Goal: Task Accomplishment & Management: Complete application form

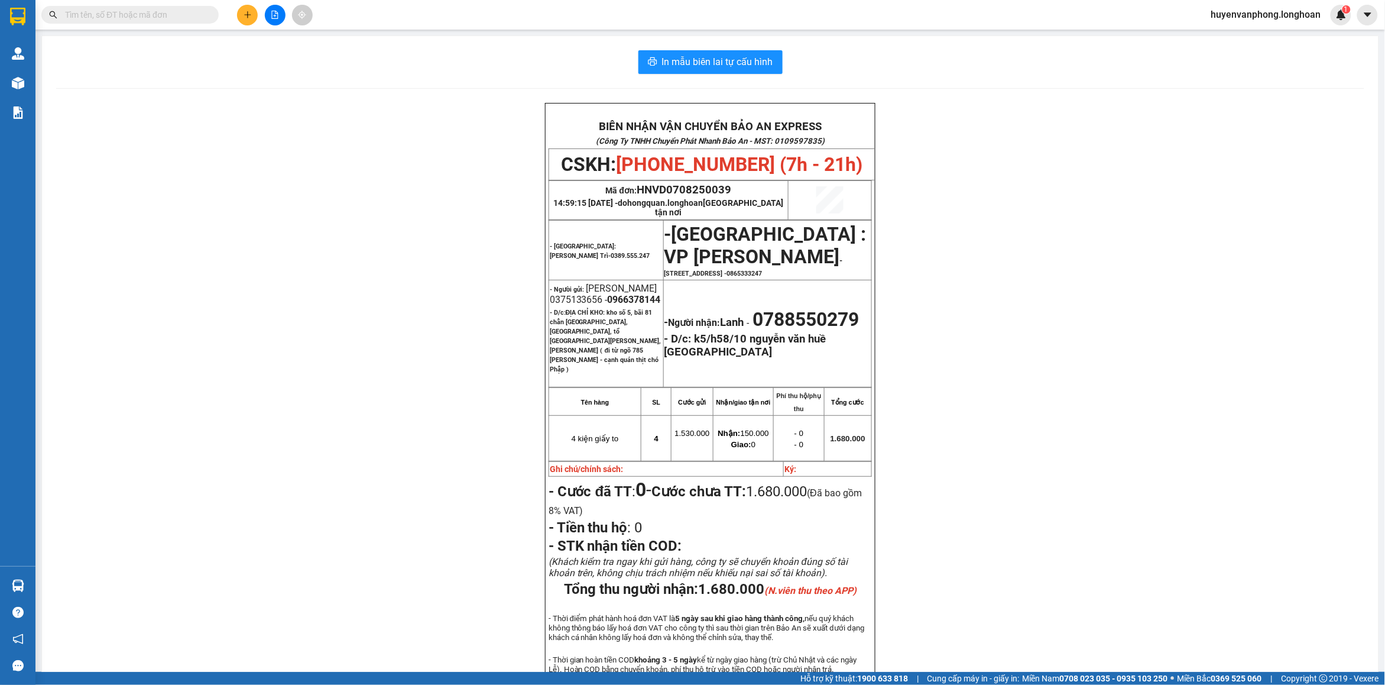
scroll to position [74, 0]
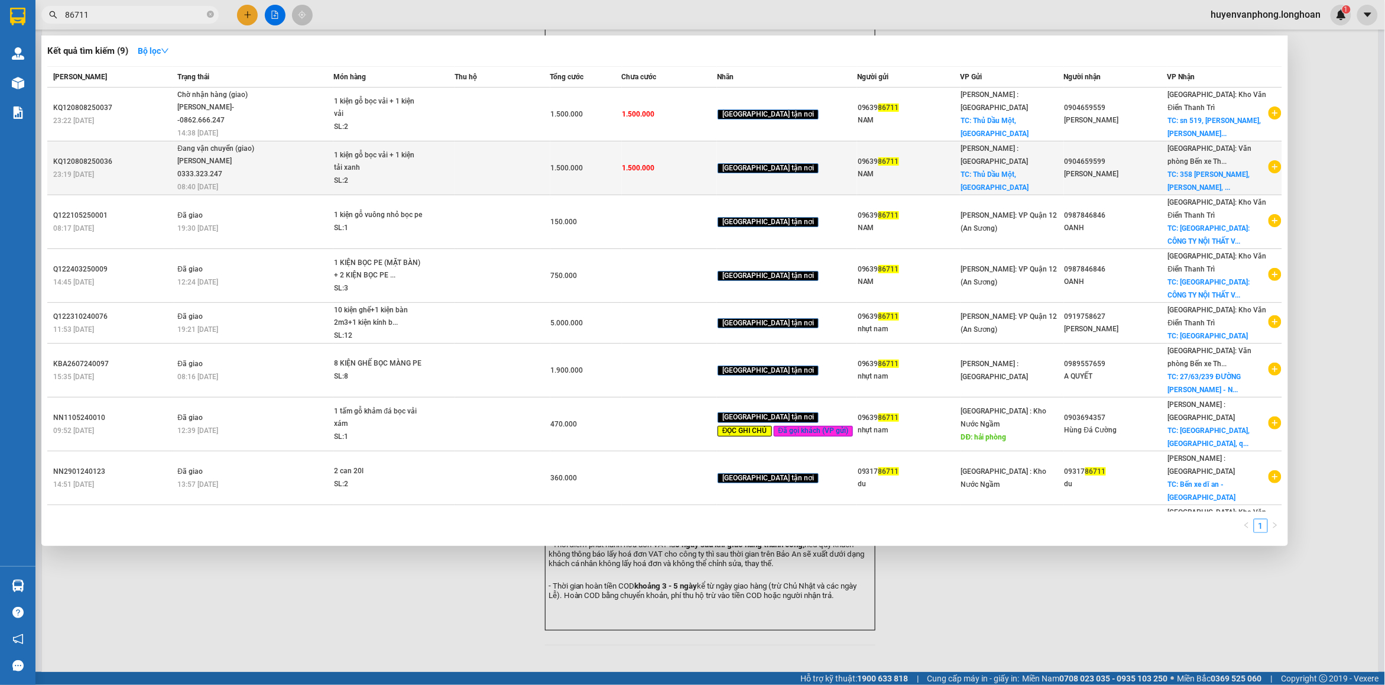
type input "86711"
click at [702, 174] on td "1.500.000" at bounding box center [669, 168] width 95 height 54
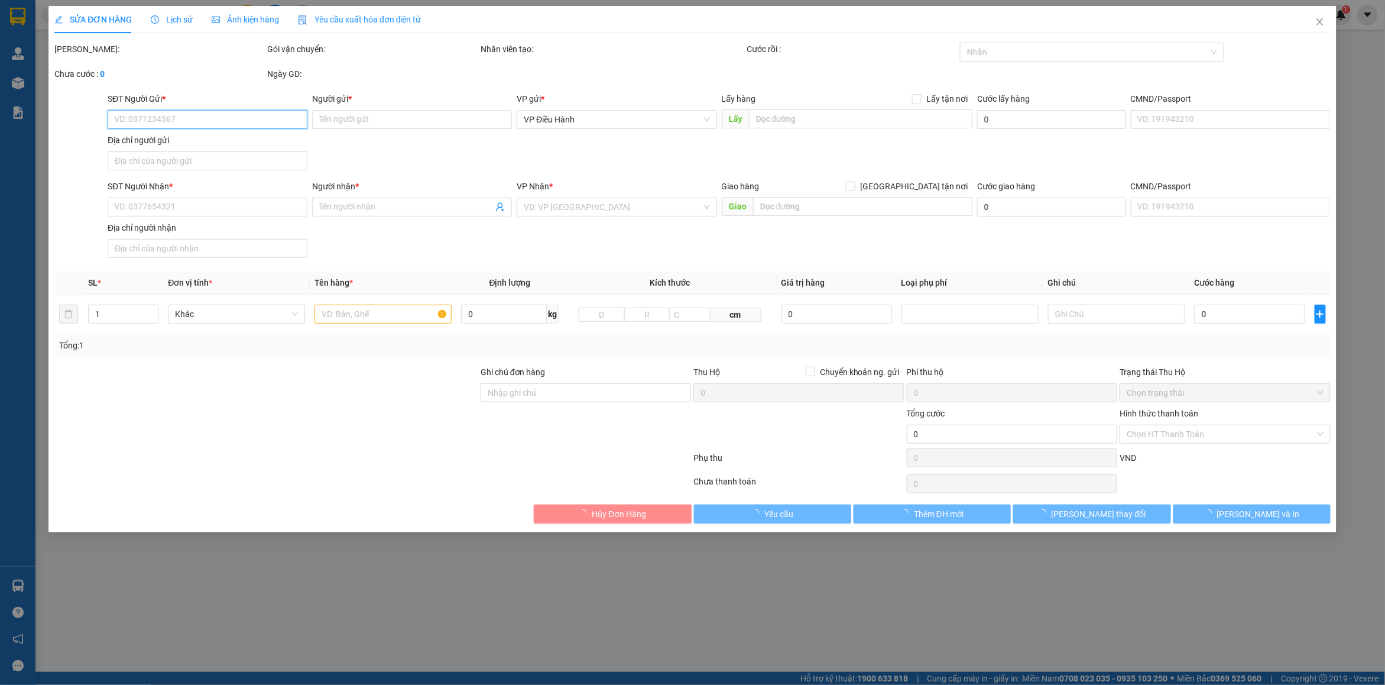
type input "0963986711"
type input "NAM"
checkbox input "true"
type input "Thủ Dầu Một, [GEOGRAPHIC_DATA]"
type input "0904659599"
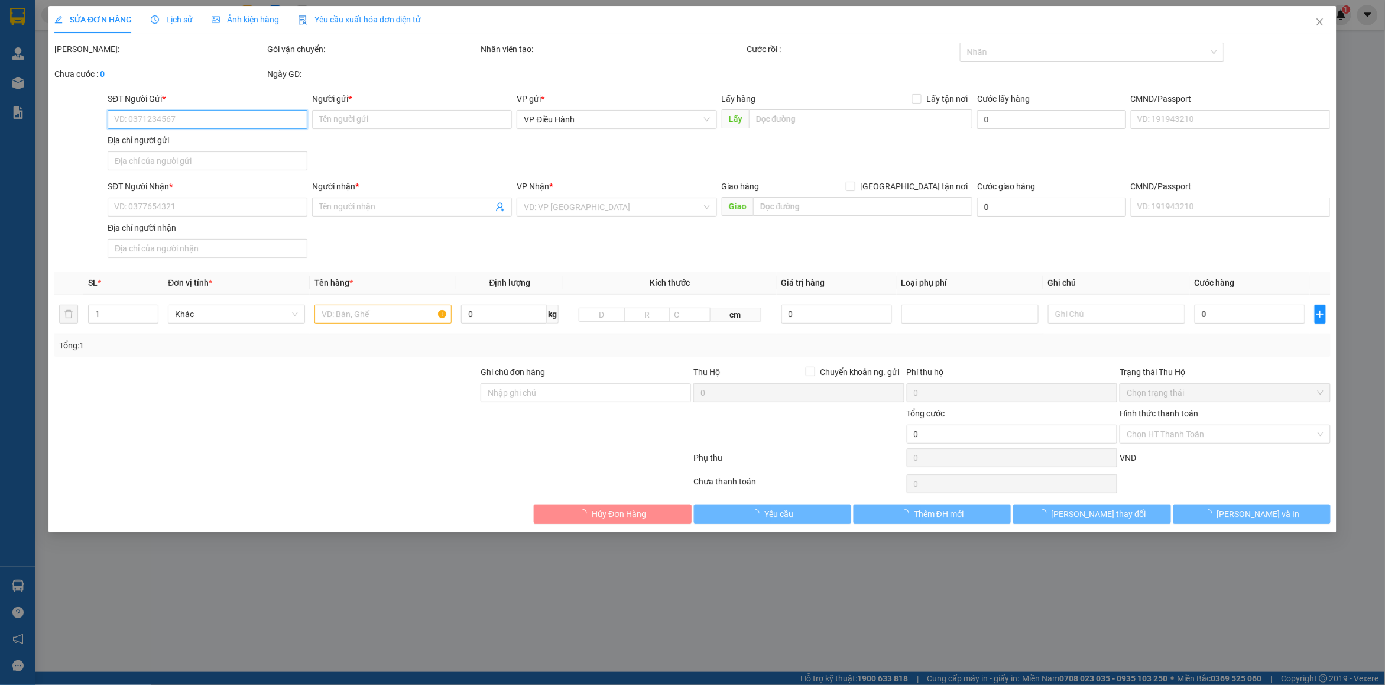
type input "[PERSON_NAME]"
checkbox input "true"
type input "358 [PERSON_NAME], [PERSON_NAME], hải phòng"
type input "1.500.000"
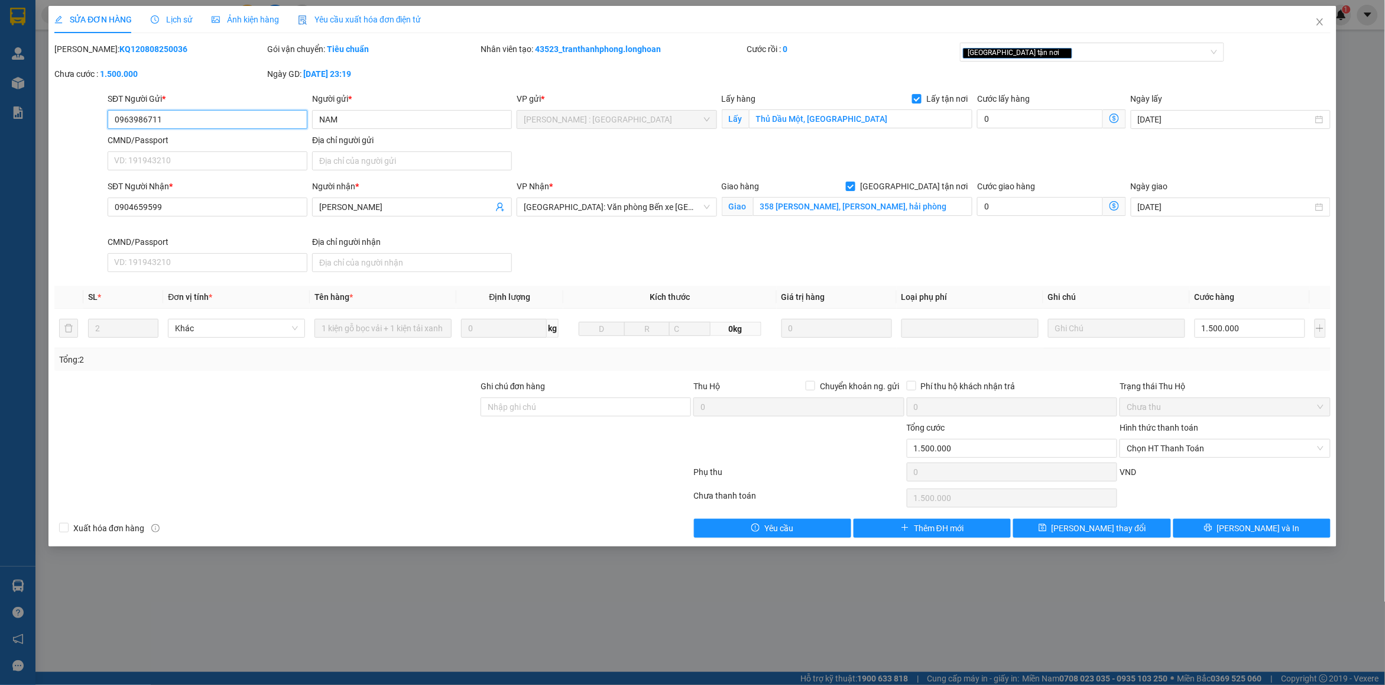
drag, startPoint x: 167, startPoint y: 121, endPoint x: 112, endPoint y: 116, distance: 55.2
click at [112, 116] on input "0963986711" at bounding box center [208, 119] width 200 height 19
drag, startPoint x: 173, startPoint y: 209, endPoint x: 103, endPoint y: 198, distance: 70.0
click at [103, 198] on div "SĐT Người Nhận * 0904659599 0904659599 Người nhận * Hoan [PERSON_NAME] * [GEOGR…" at bounding box center [692, 228] width 1279 height 97
click at [1314, 21] on span "Close" at bounding box center [1319, 22] width 33 height 33
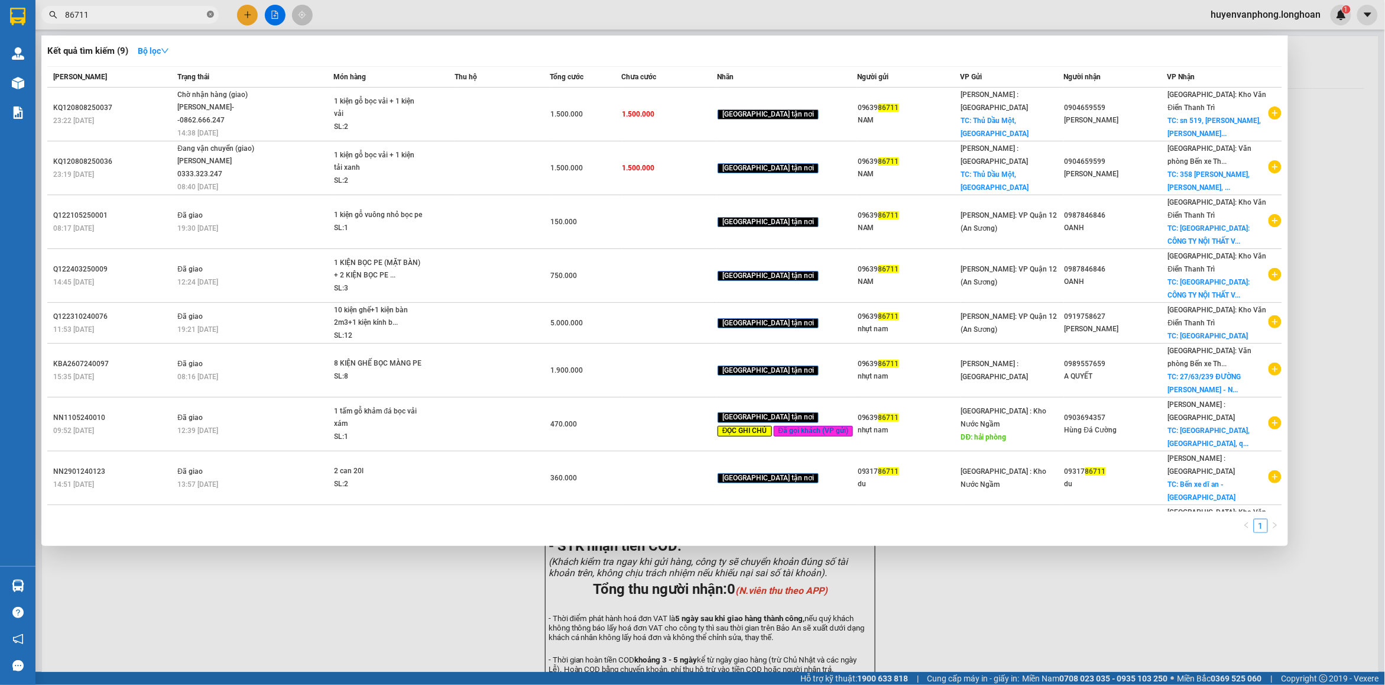
drag, startPoint x: 212, startPoint y: 12, endPoint x: 151, endPoint y: 18, distance: 61.1
click at [211, 14] on icon "close-circle" at bounding box center [210, 14] width 7 height 7
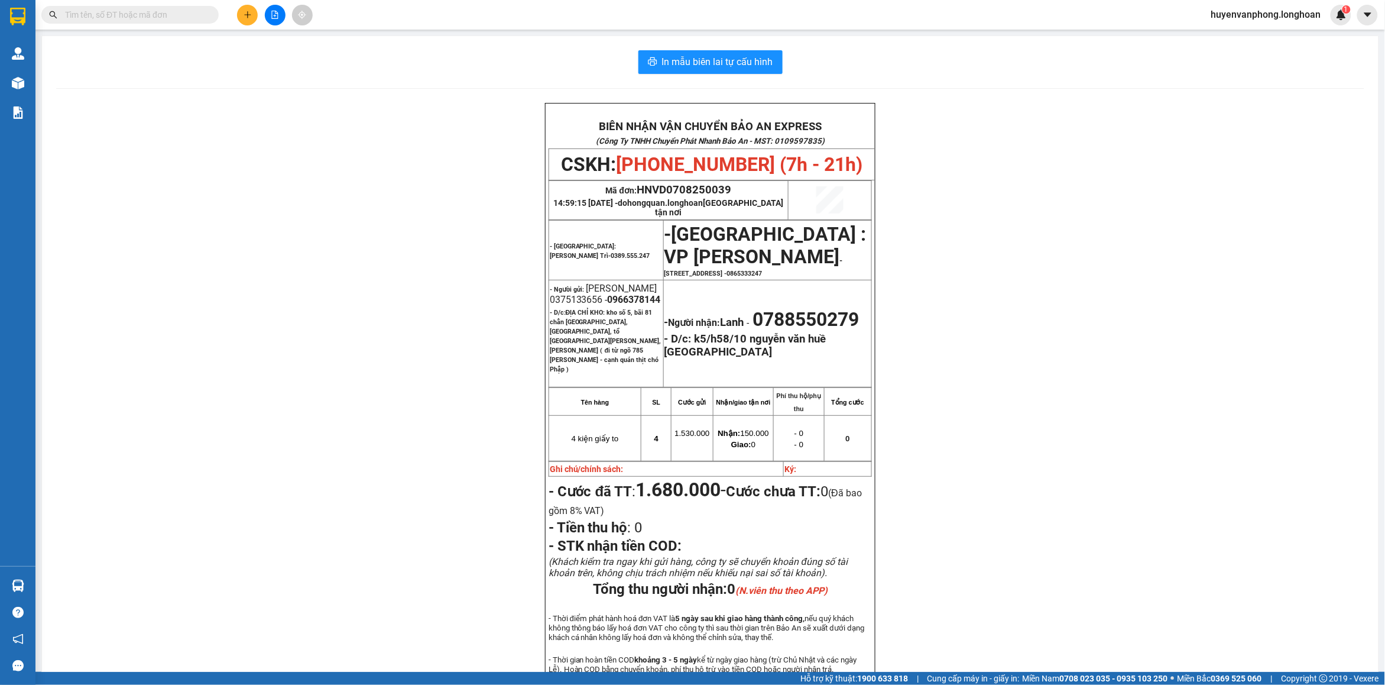
click at [150, 18] on input "text" at bounding box center [135, 14] width 140 height 13
paste input "0364167201"
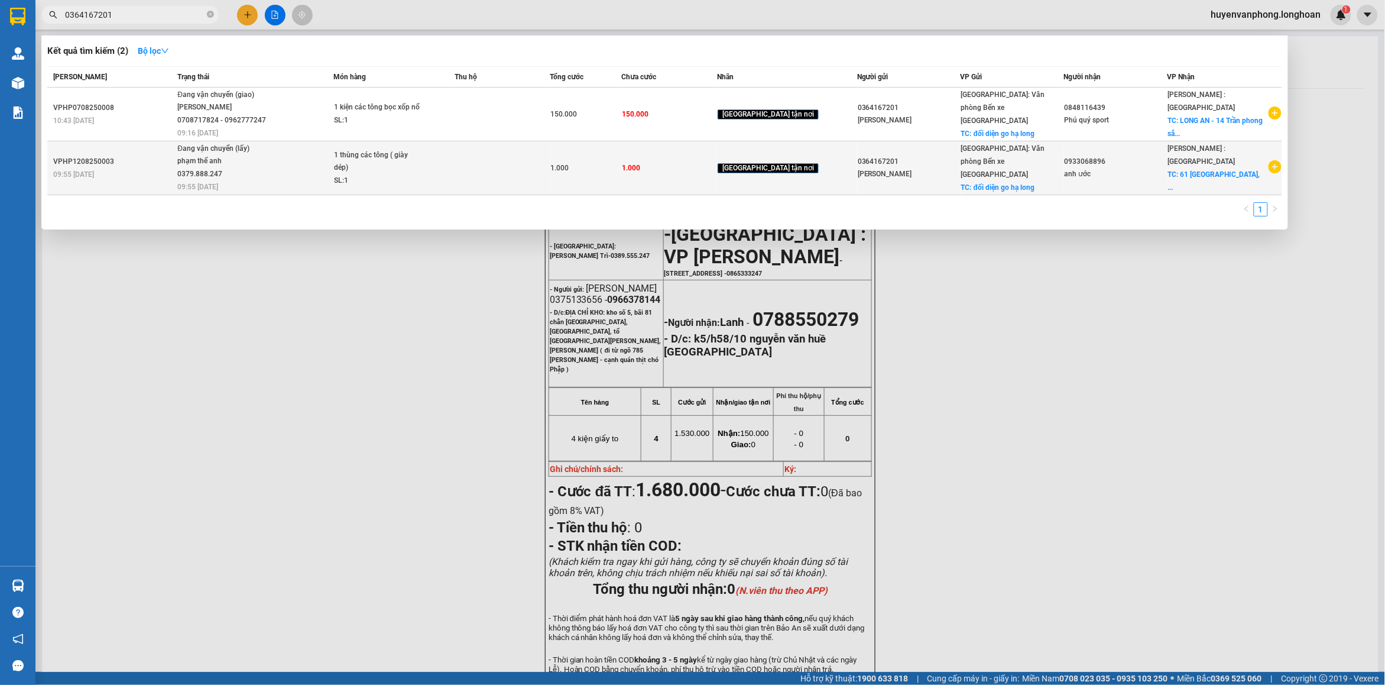
type input "0364167201"
click at [324, 160] on span "Đang vận chuyển (lấy) phạm thế anh 0379.888.247 09:55 [DATE]" at bounding box center [254, 166] width 155 height 49
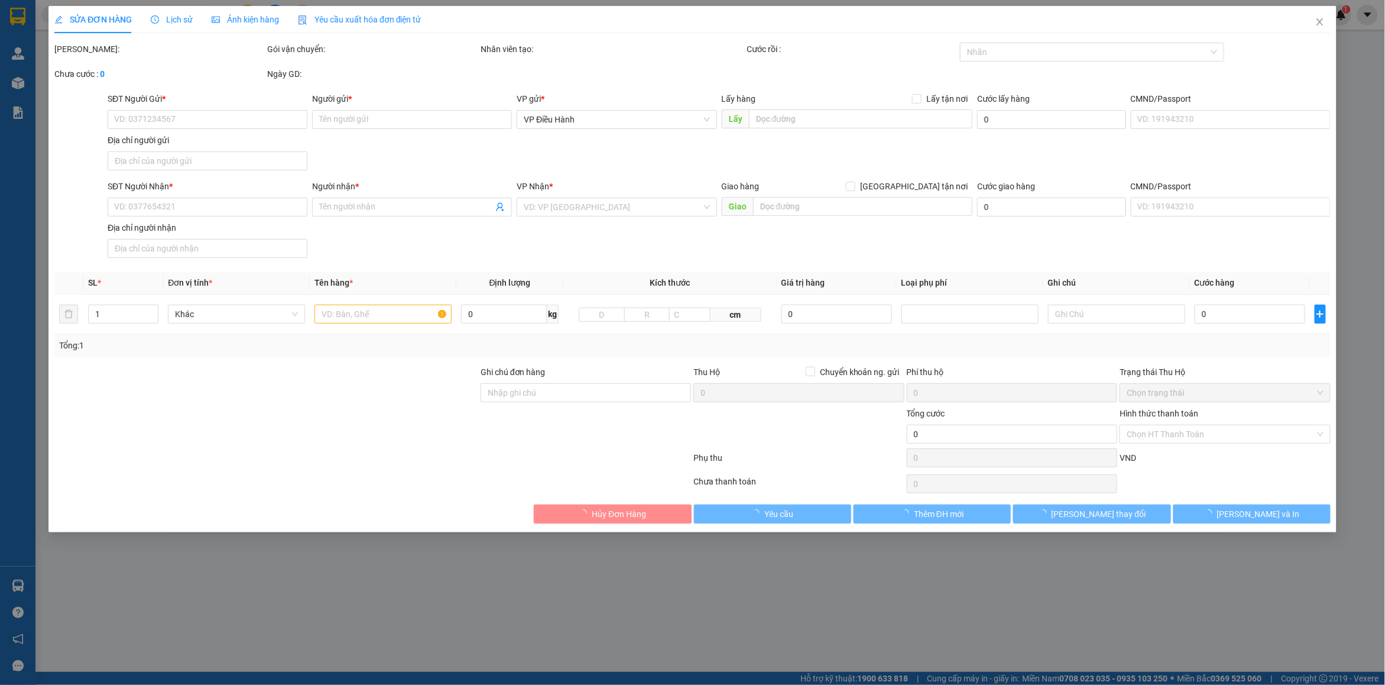
type input "0364167201"
type input "[PERSON_NAME]"
checkbox input "true"
type input "đối diện go hạ long"
type input "0933068896"
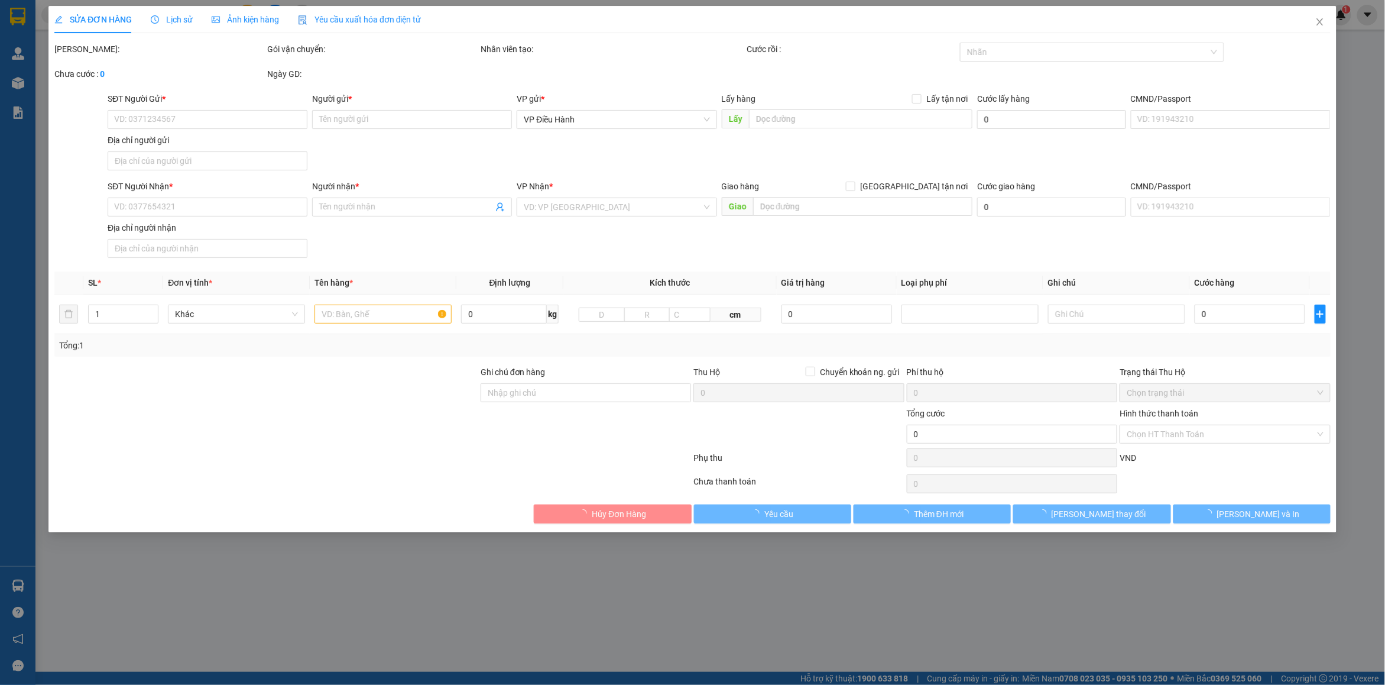
type input "anh ước"
checkbox input "true"
type input "61 [GEOGRAPHIC_DATA], [GEOGRAPHIC_DATA], [GEOGRAPHIC_DATA]"
type input "1.000"
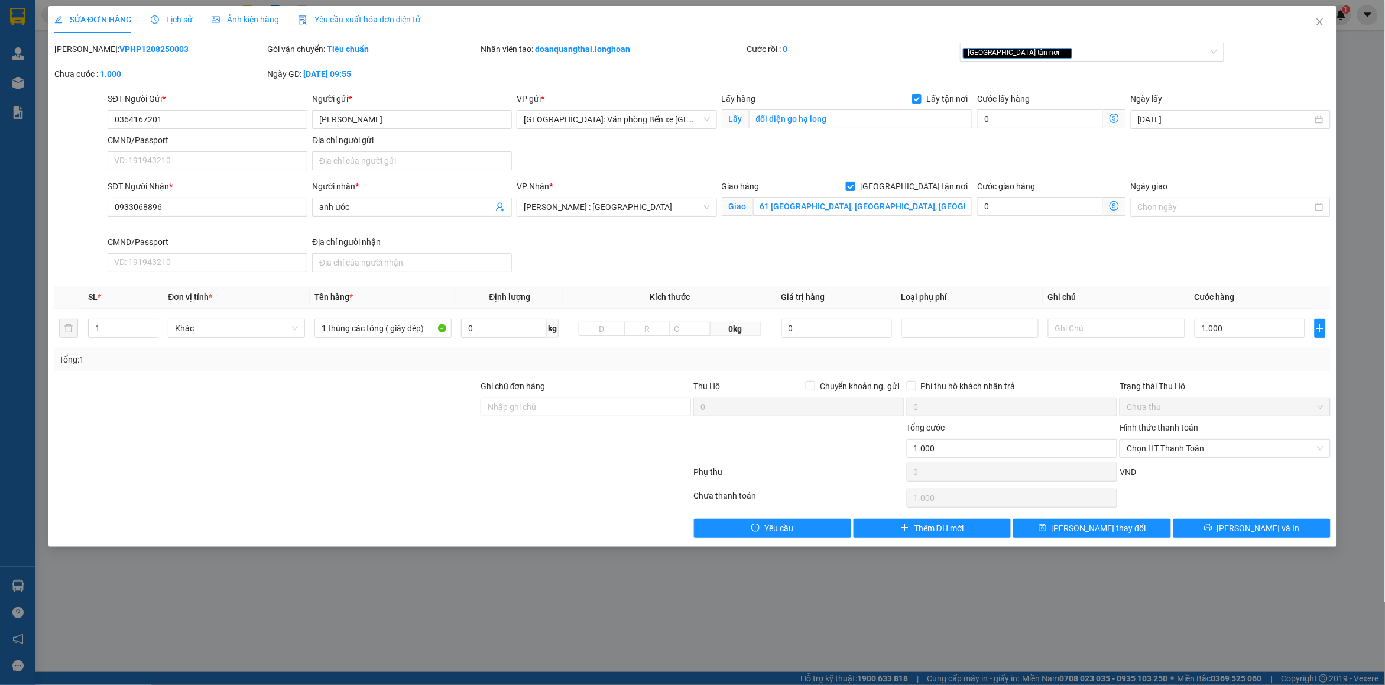
click at [183, 13] on div "Lịch sử" at bounding box center [172, 19] width 42 height 13
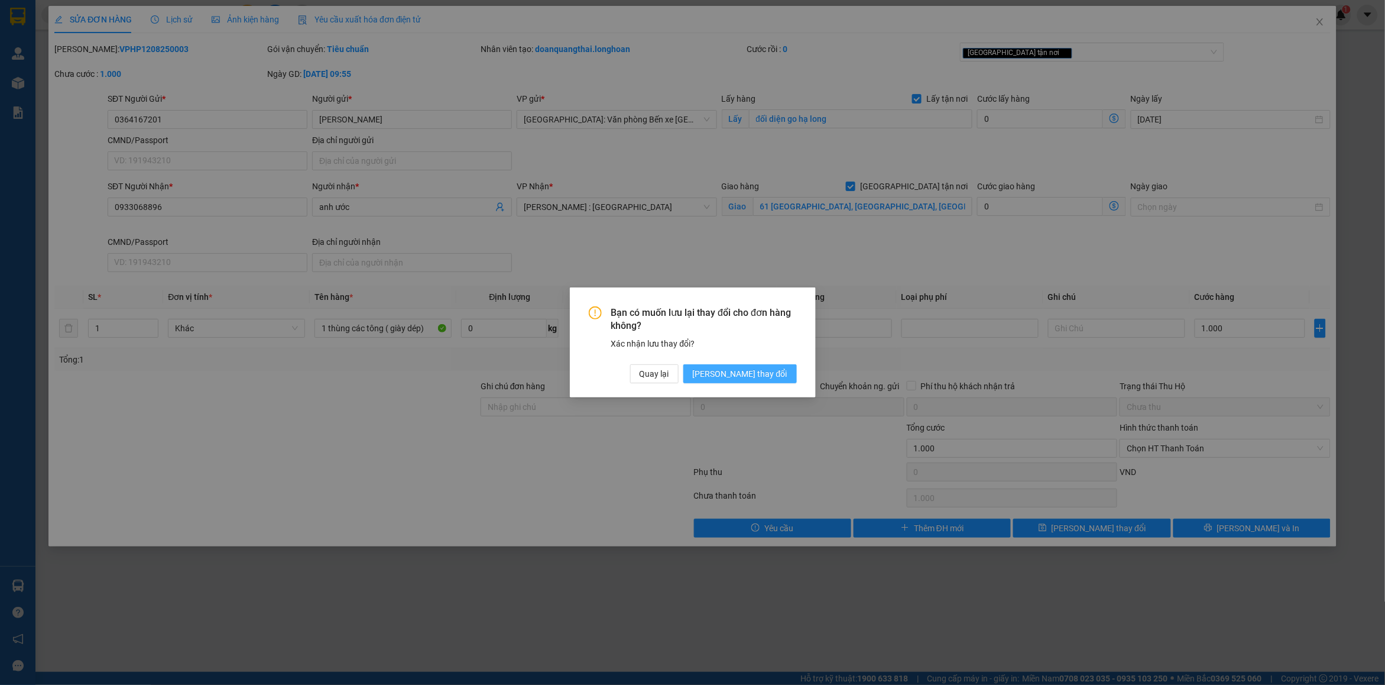
click at [773, 372] on span "[PERSON_NAME] thay đổi" at bounding box center [740, 373] width 95 height 13
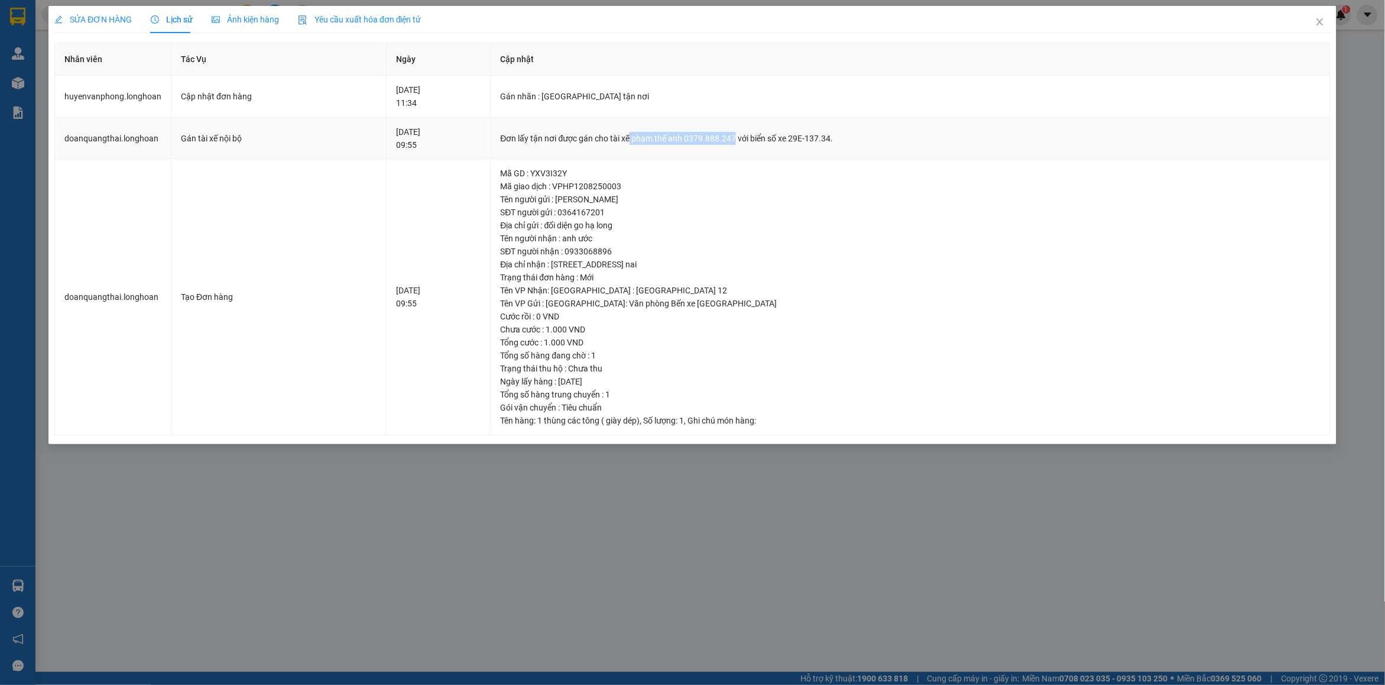
drag, startPoint x: 662, startPoint y: 140, endPoint x: 766, endPoint y: 139, distance: 103.5
click at [766, 139] on div "Đơn lấy tận nơi được gán cho tài xế phạm thế anh 0379.888.247 với biển số xe 29…" at bounding box center [911, 138] width 820 height 13
click at [1327, 24] on span "Close" at bounding box center [1319, 22] width 33 height 33
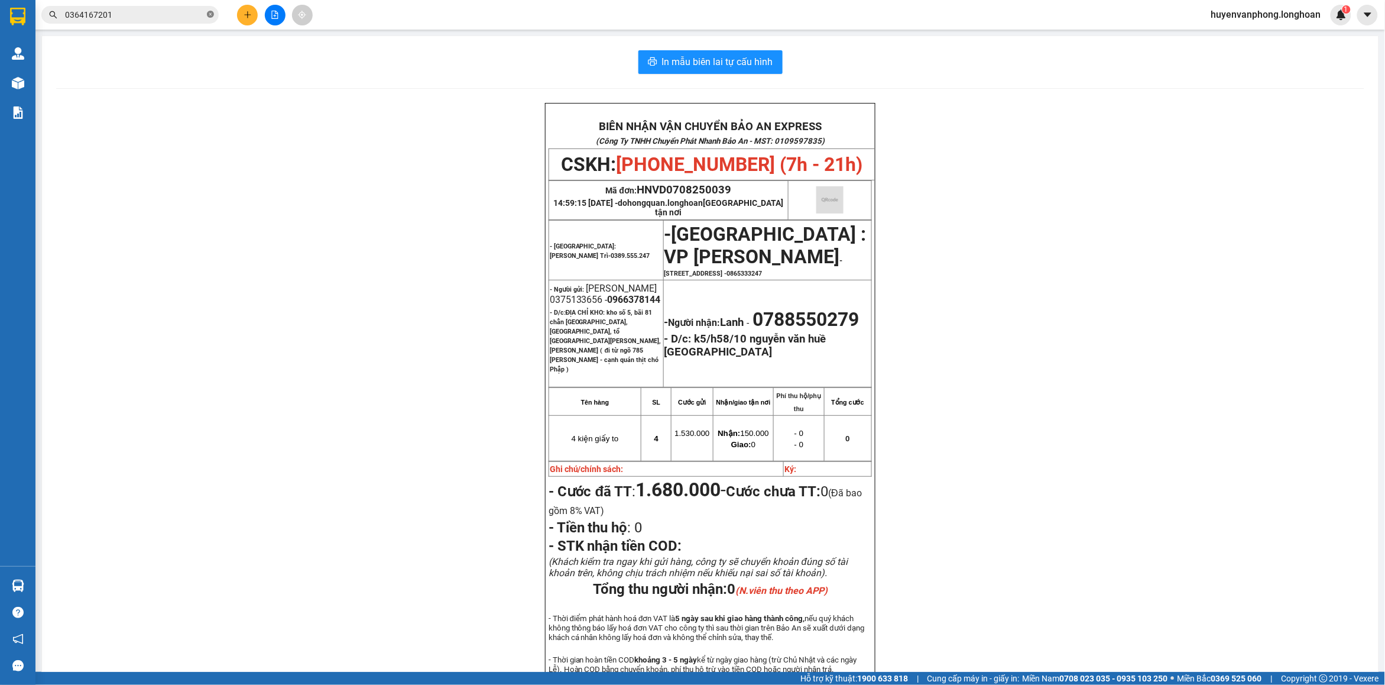
drag, startPoint x: 208, startPoint y: 13, endPoint x: 167, endPoint y: 13, distance: 41.4
click at [207, 13] on icon "close-circle" at bounding box center [210, 14] width 7 height 7
click at [149, 13] on input "text" at bounding box center [135, 14] width 140 height 13
paste input "0397756649"
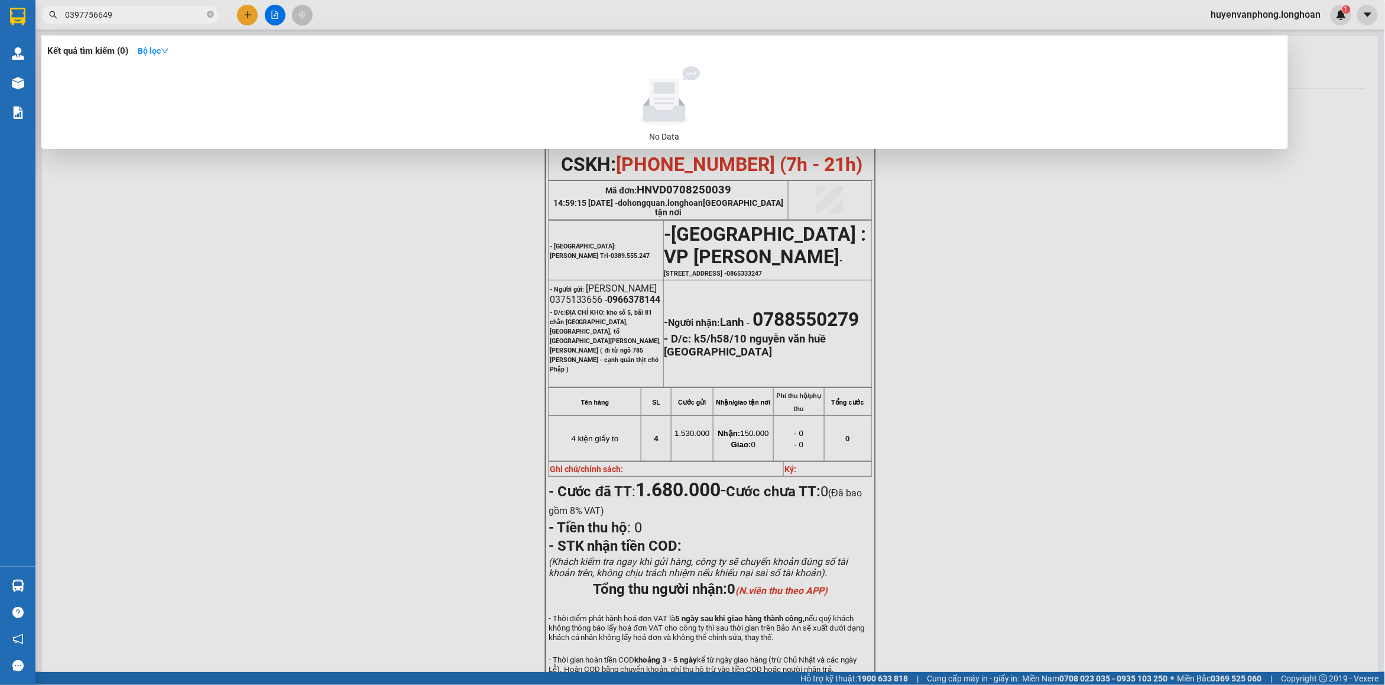
type input "0397756649"
click at [210, 15] on icon "close-circle" at bounding box center [210, 14] width 7 height 7
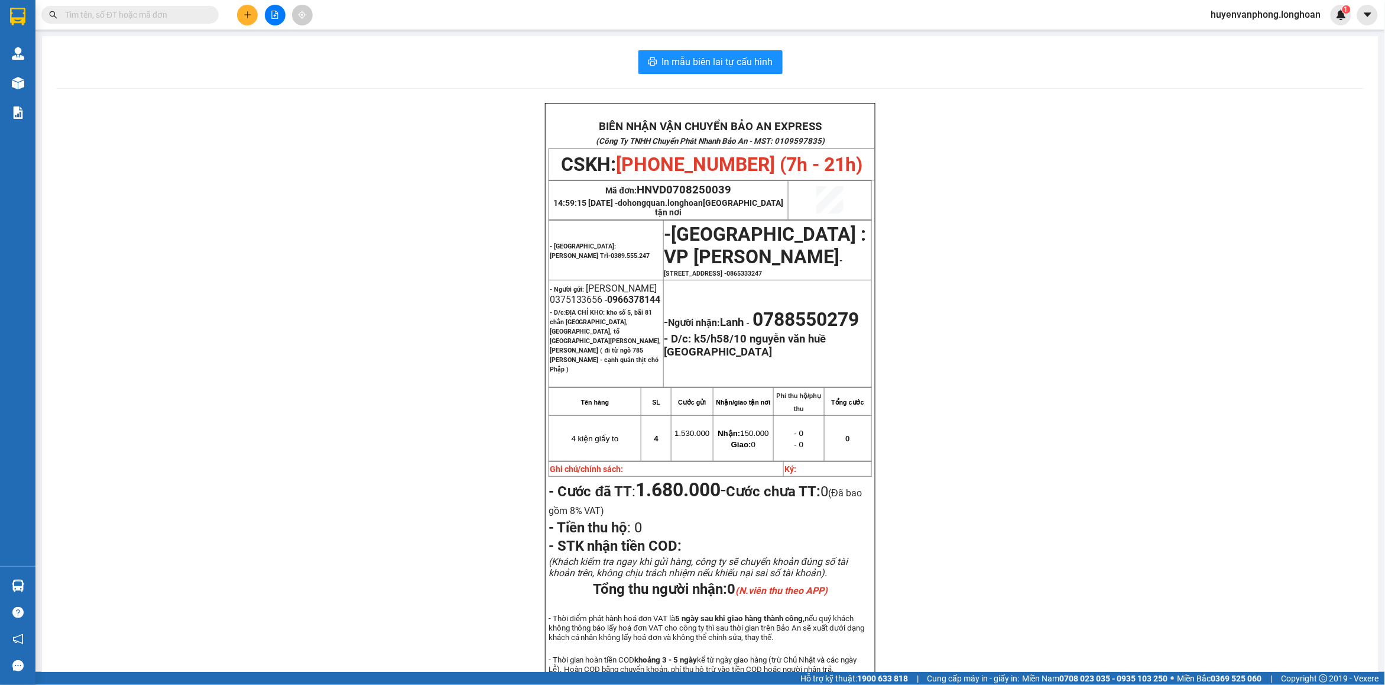
click at [108, 18] on input "text" at bounding box center [135, 14] width 140 height 13
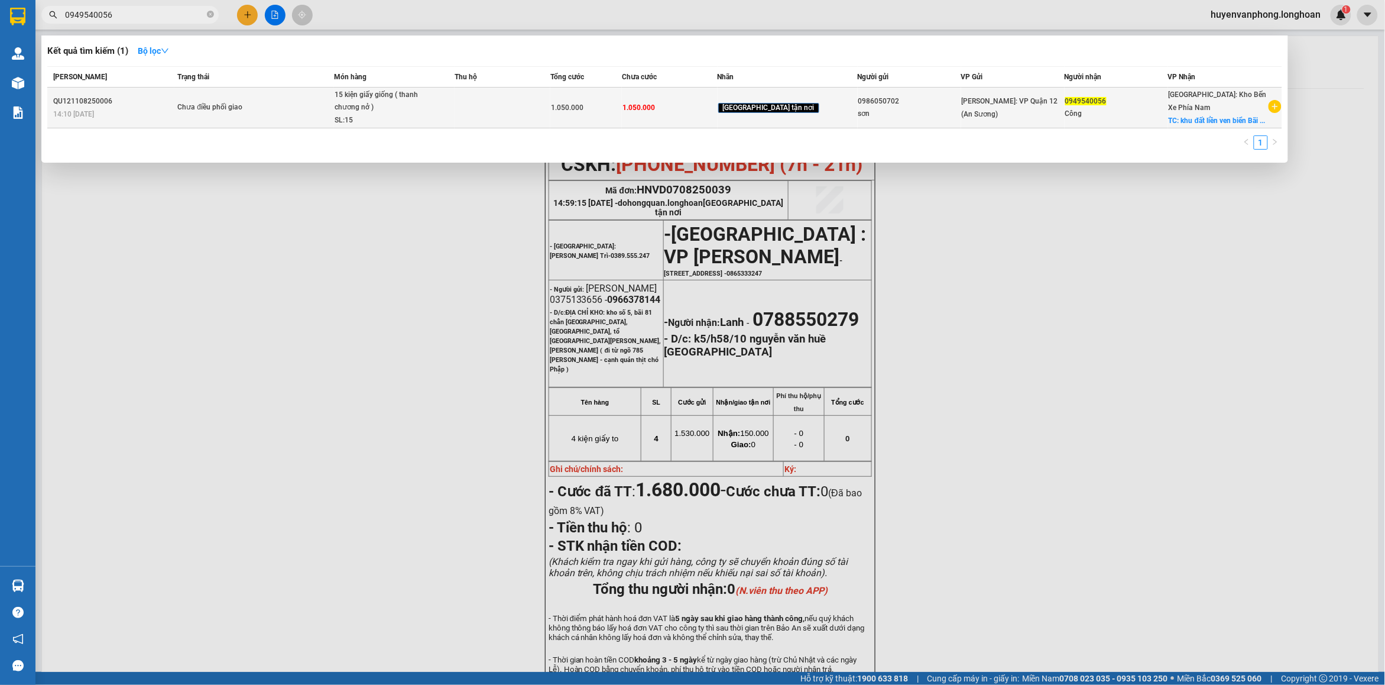
type input "0949540056"
click at [284, 126] on td "Chưa điều phối giao" at bounding box center [253, 107] width 159 height 41
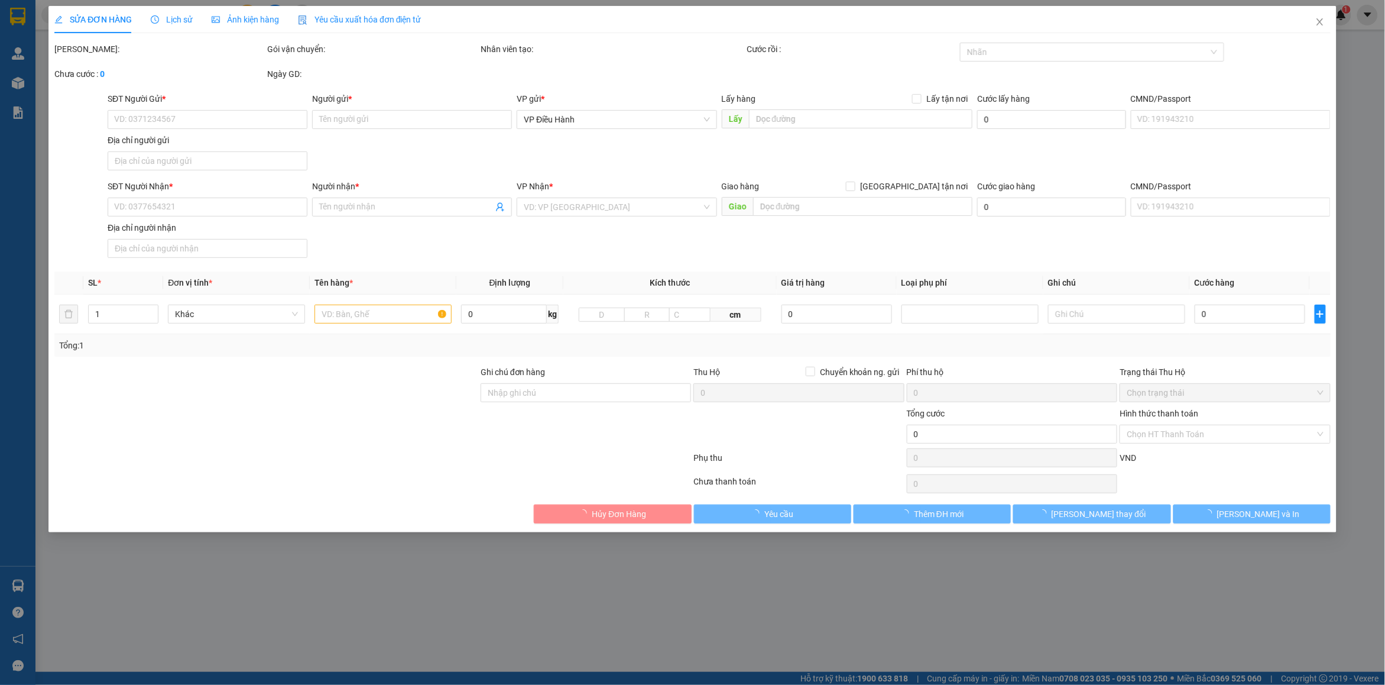
type input "0986050702"
type input "sơn"
type input "0949540056"
type input "Công"
checkbox input "true"
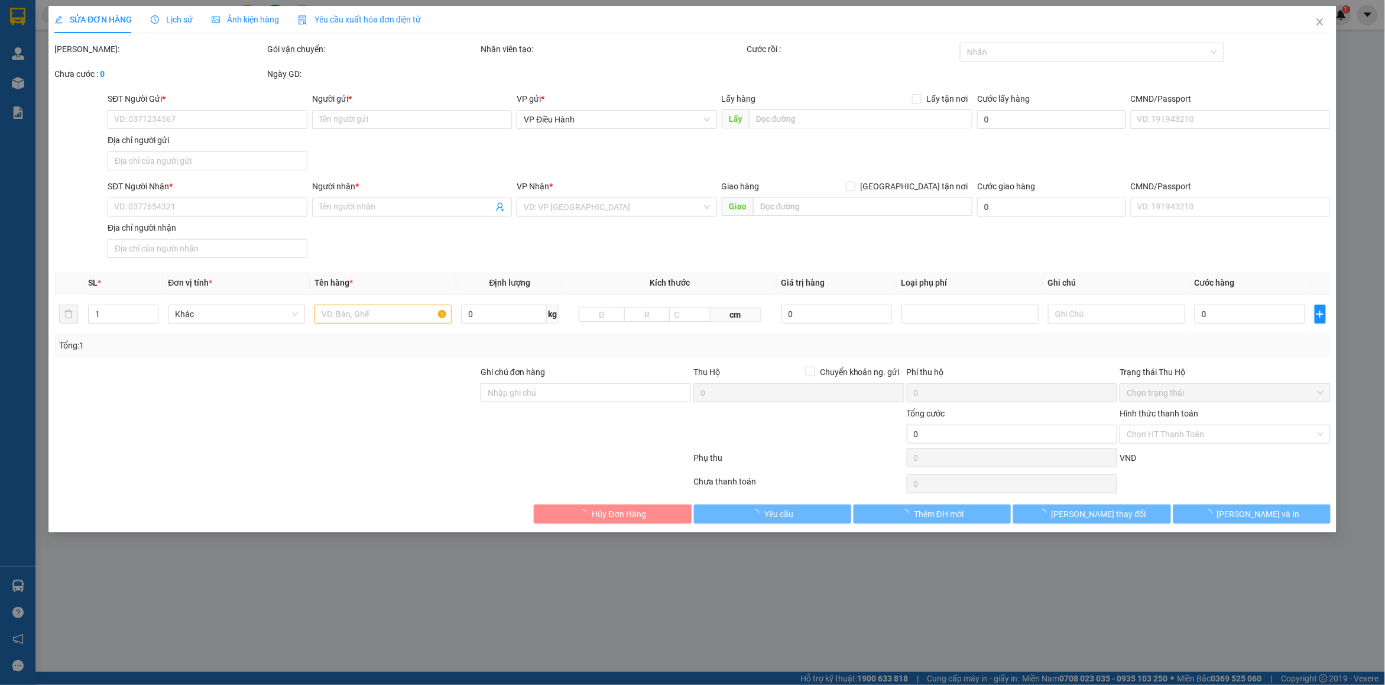
type input "khu đất liền ven biển [GEOGRAPHIC_DATA], khóm [GEOGRAPHIC_DATA], [GEOGRAPHIC_DA…"
type input "nhận theo kiện - hư hỏng ko chịu trách nhiệm ( DÁN 5 [PERSON_NAME] )"
type input "1.050.000"
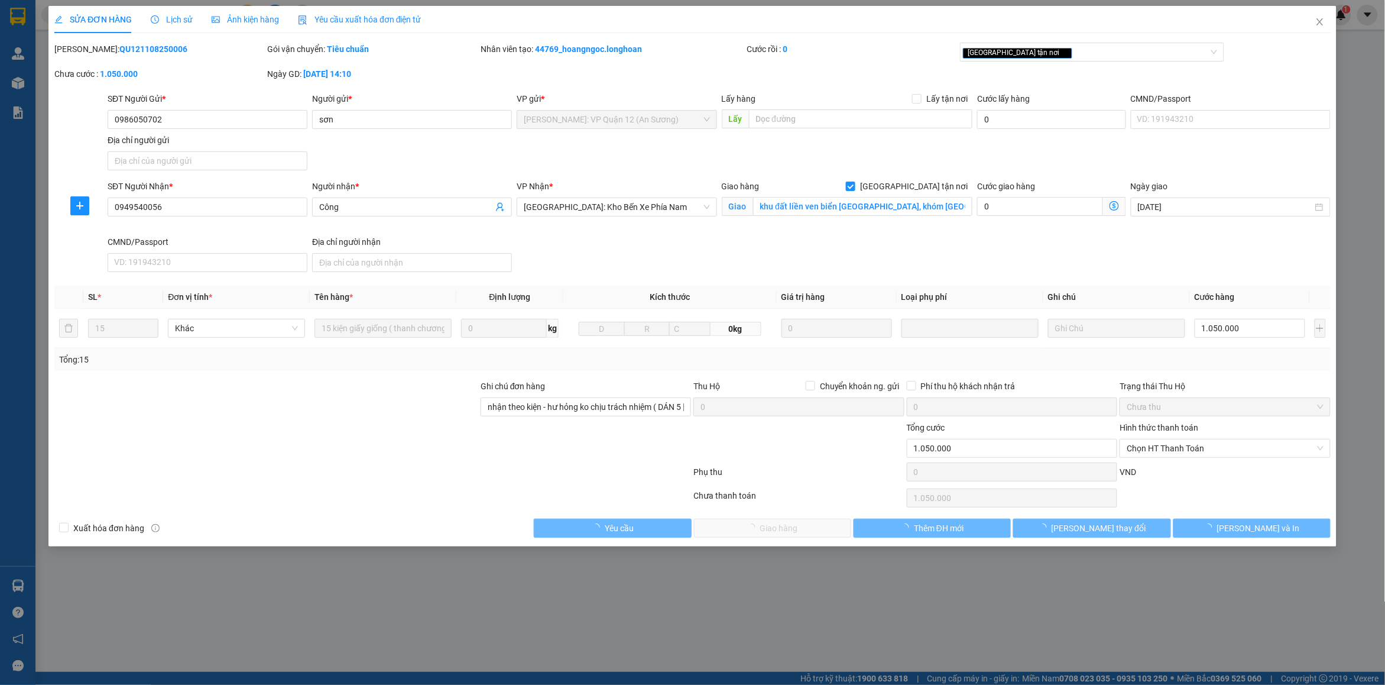
click at [178, 17] on span "Lịch sử" at bounding box center [172, 19] width 42 height 9
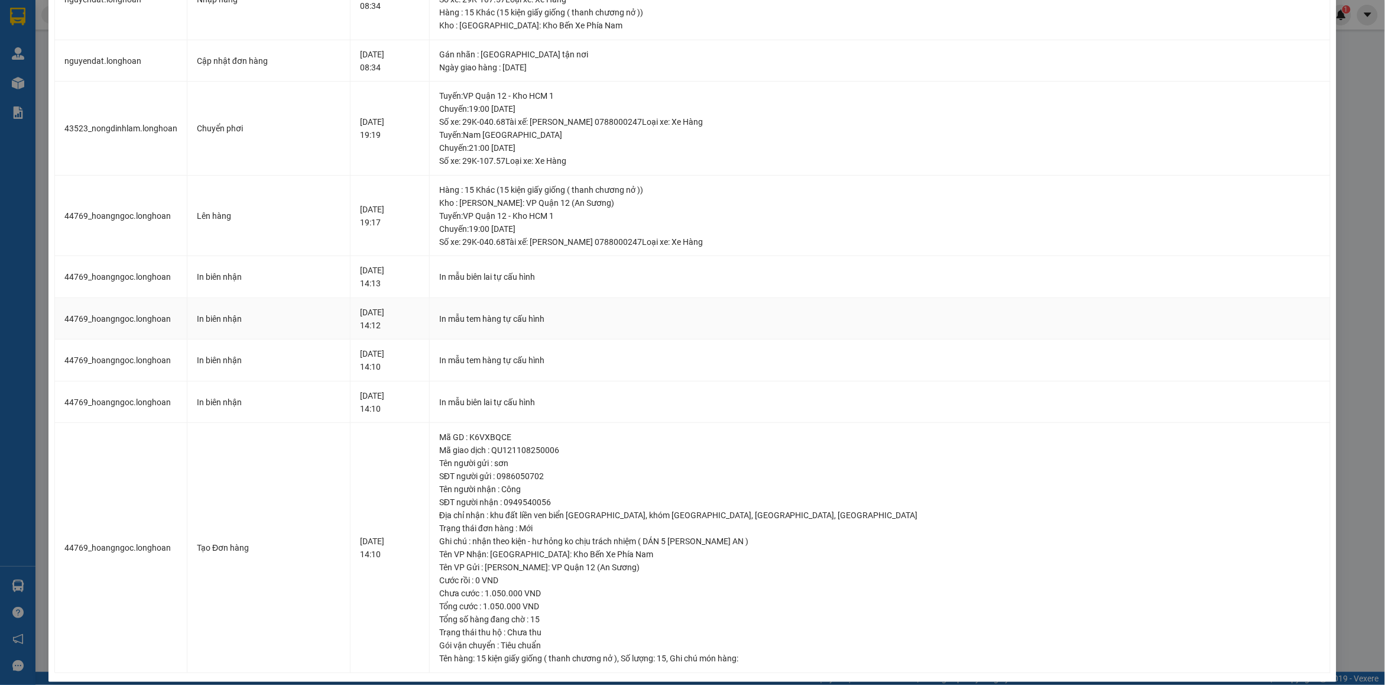
scroll to position [128, 0]
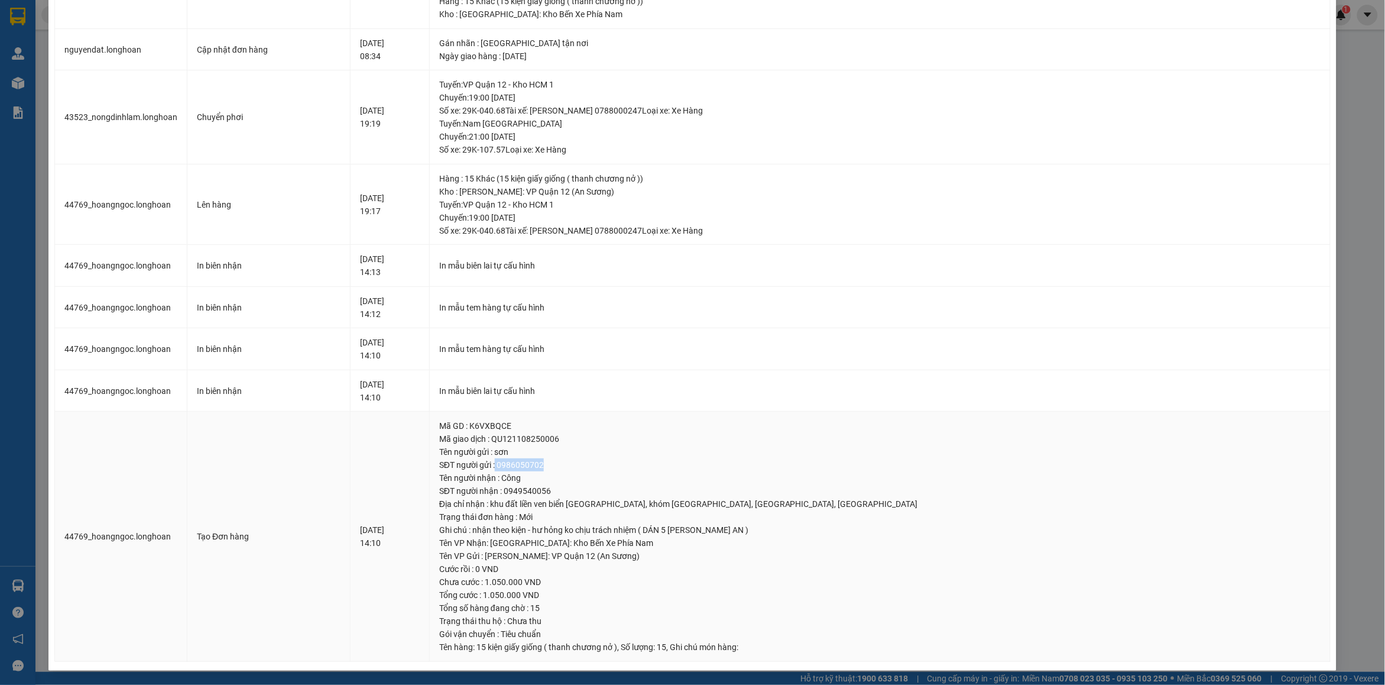
drag, startPoint x: 598, startPoint y: 469, endPoint x: 675, endPoint y: 467, distance: 76.9
click at [675, 467] on div "SĐT người gửi : 0986050702" at bounding box center [879, 464] width 881 height 13
copy div "0986050702"
